Goal: Check status

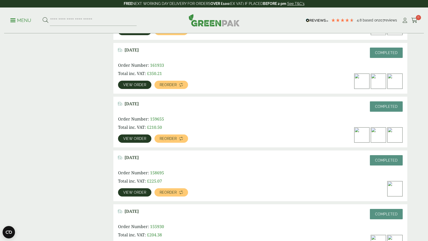
scroll to position [388, 0]
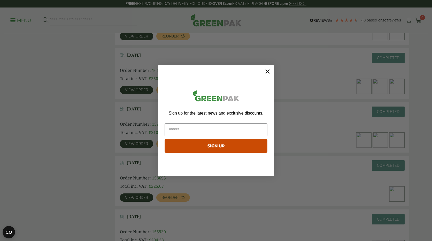
click at [267, 73] on circle "Close dialog" at bounding box center [267, 71] width 9 height 9
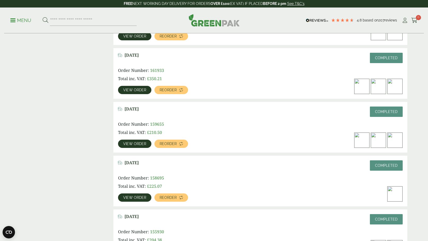
click at [133, 198] on span "View order" at bounding box center [134, 198] width 23 height 4
